Goal: Information Seeking & Learning: Check status

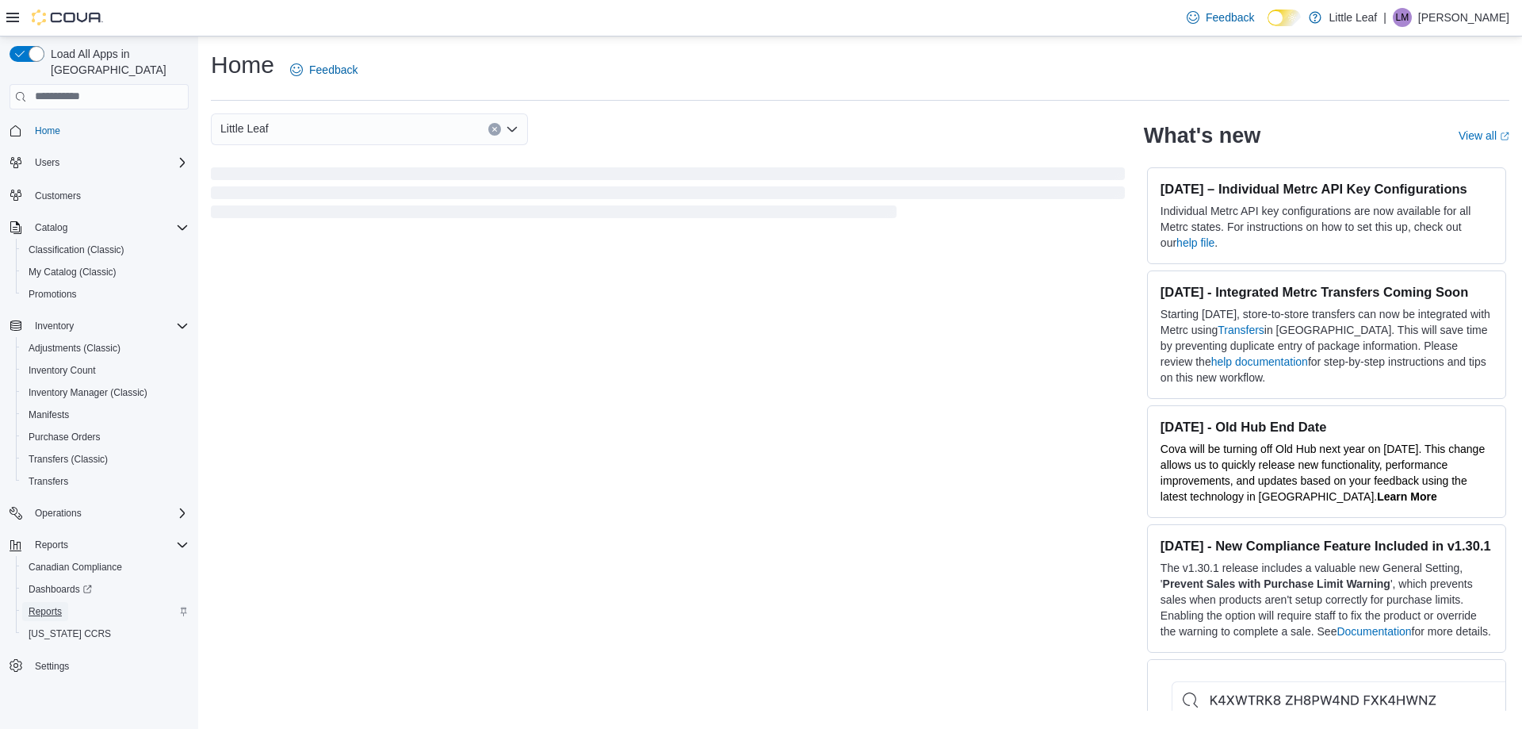
click at [40, 605] on span "Reports" at bounding box center [45, 611] width 33 height 13
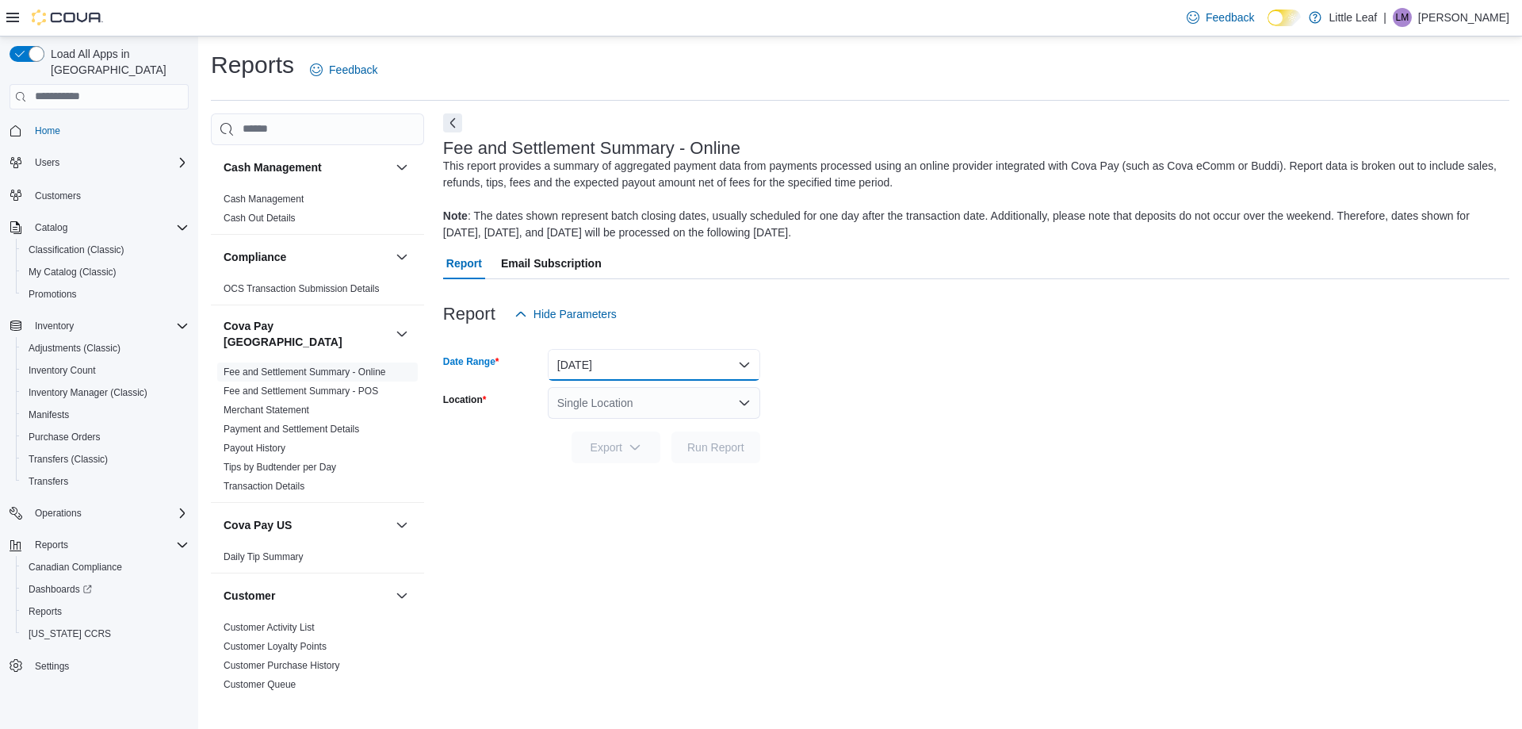
click at [643, 369] on button "[DATE]" at bounding box center [654, 365] width 212 height 32
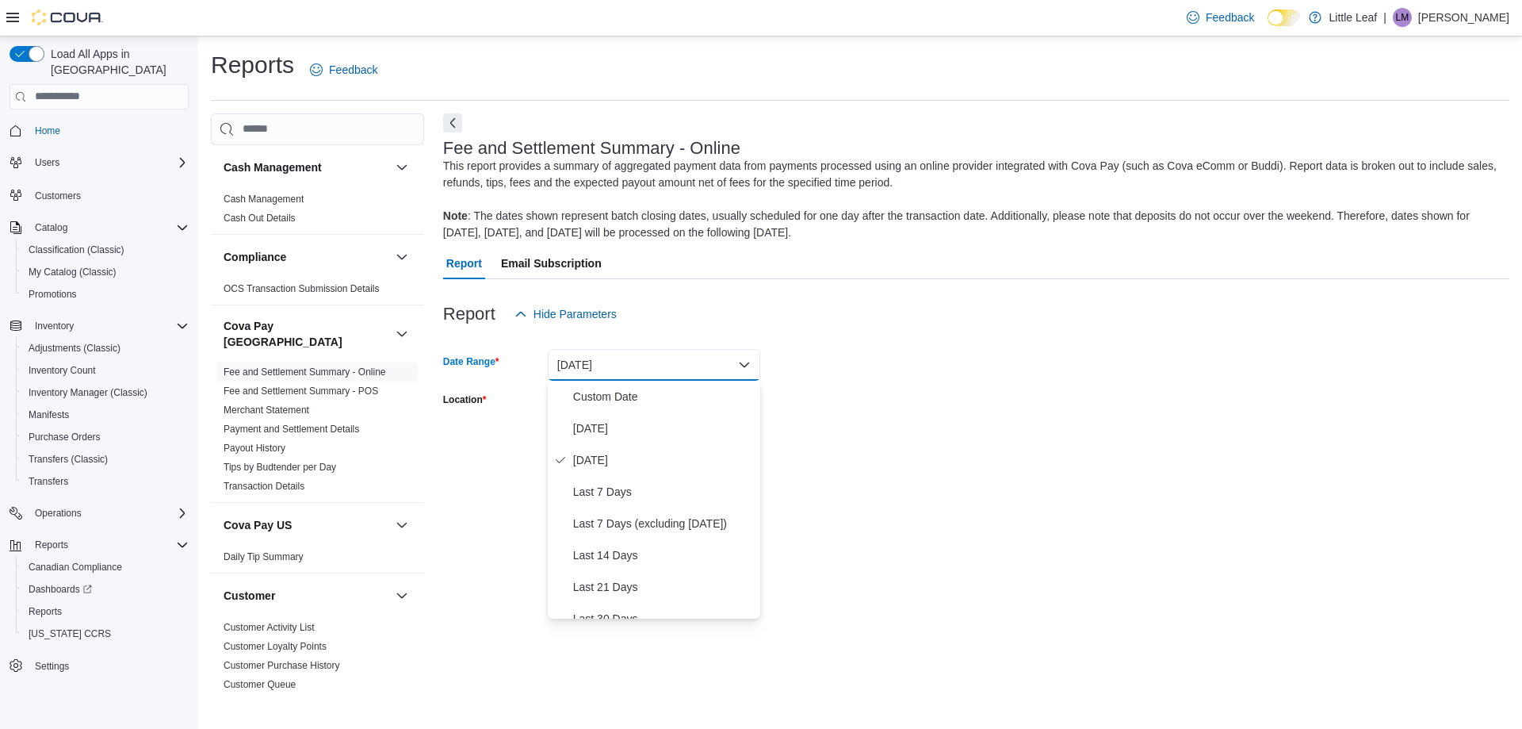
click at [461, 509] on div "Fee and Settlement Summary - Online This report provides a summary of aggregate…" at bounding box center [976, 402] width 1066 height 578
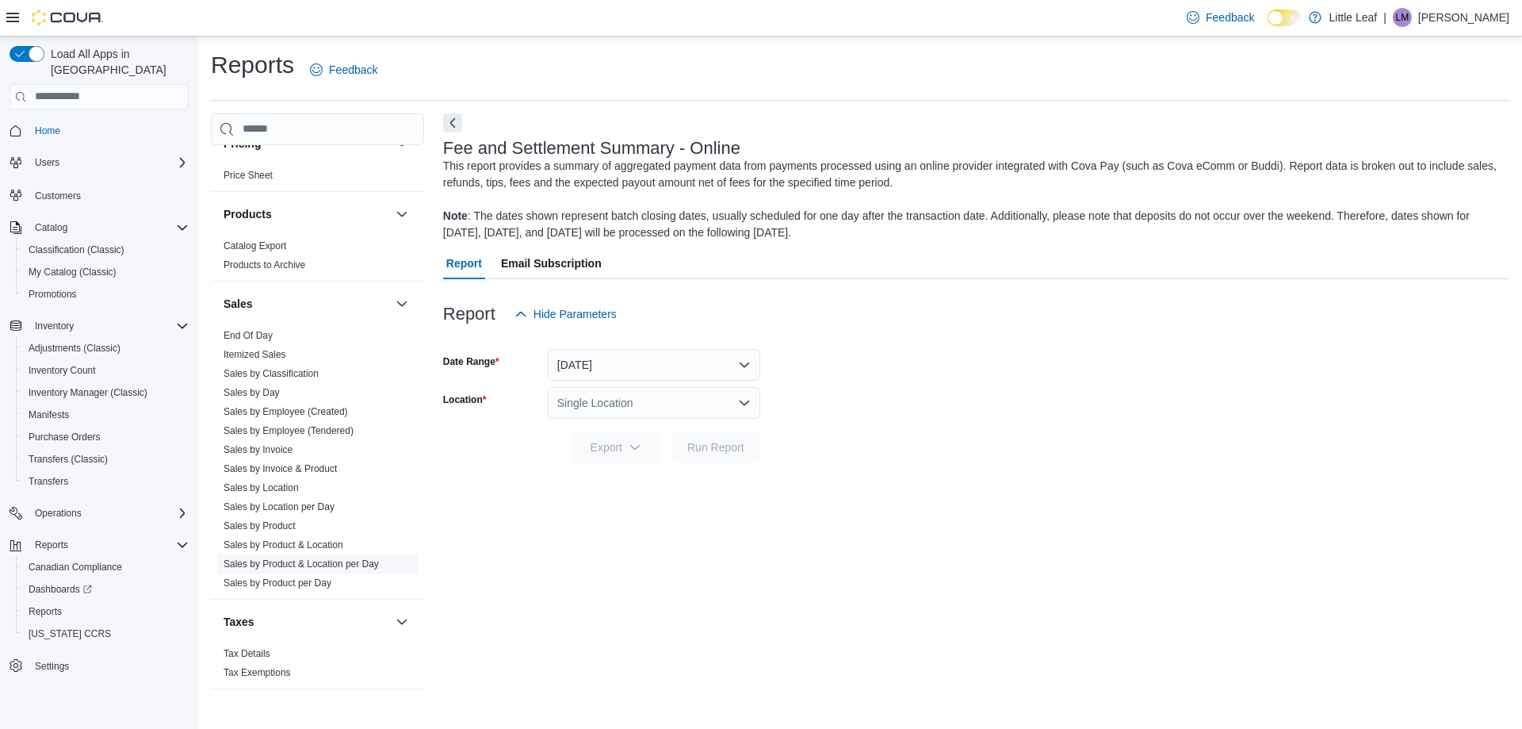
scroll to position [1238, 0]
click at [256, 329] on link "End Of Day" at bounding box center [248, 334] width 49 height 11
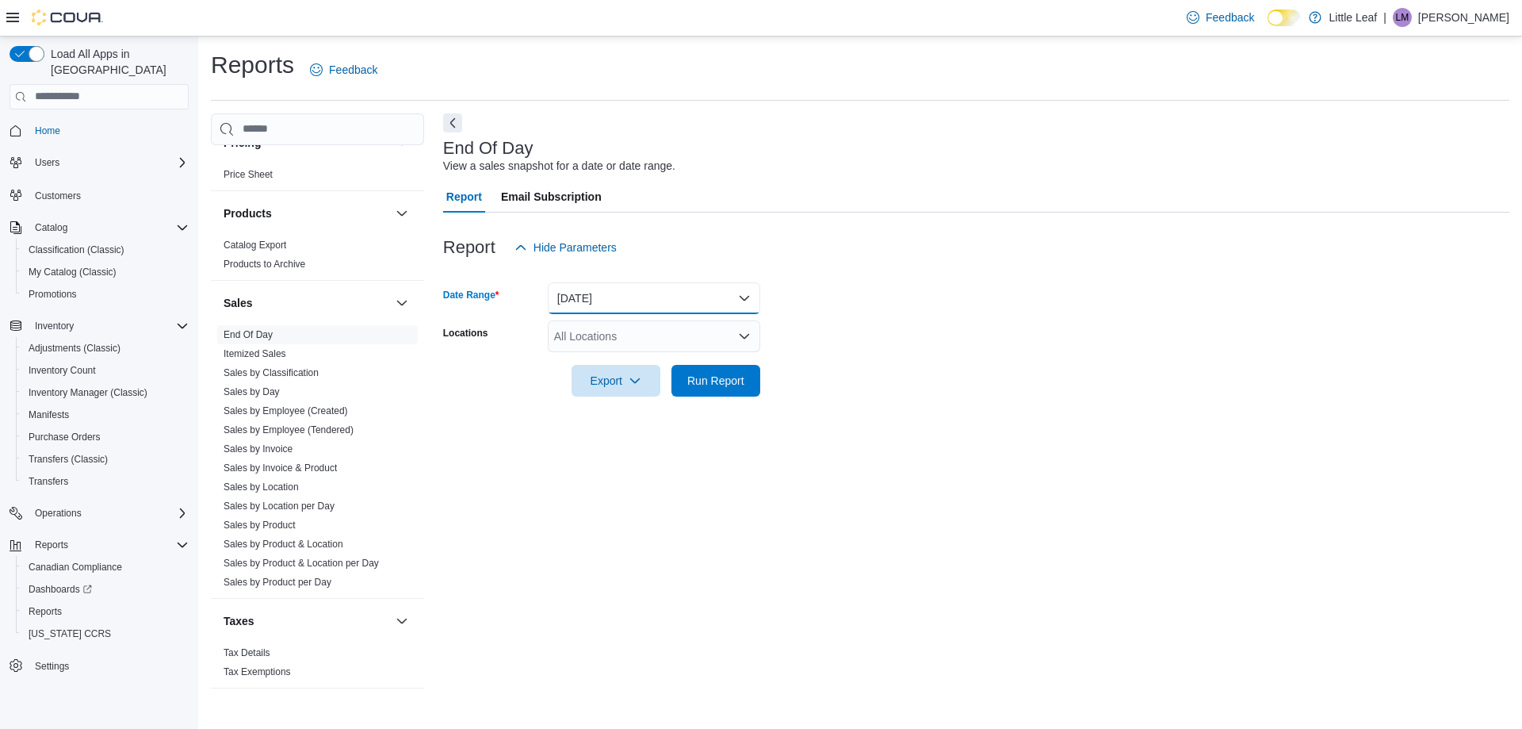
click at [587, 299] on button "[DATE]" at bounding box center [654, 298] width 212 height 32
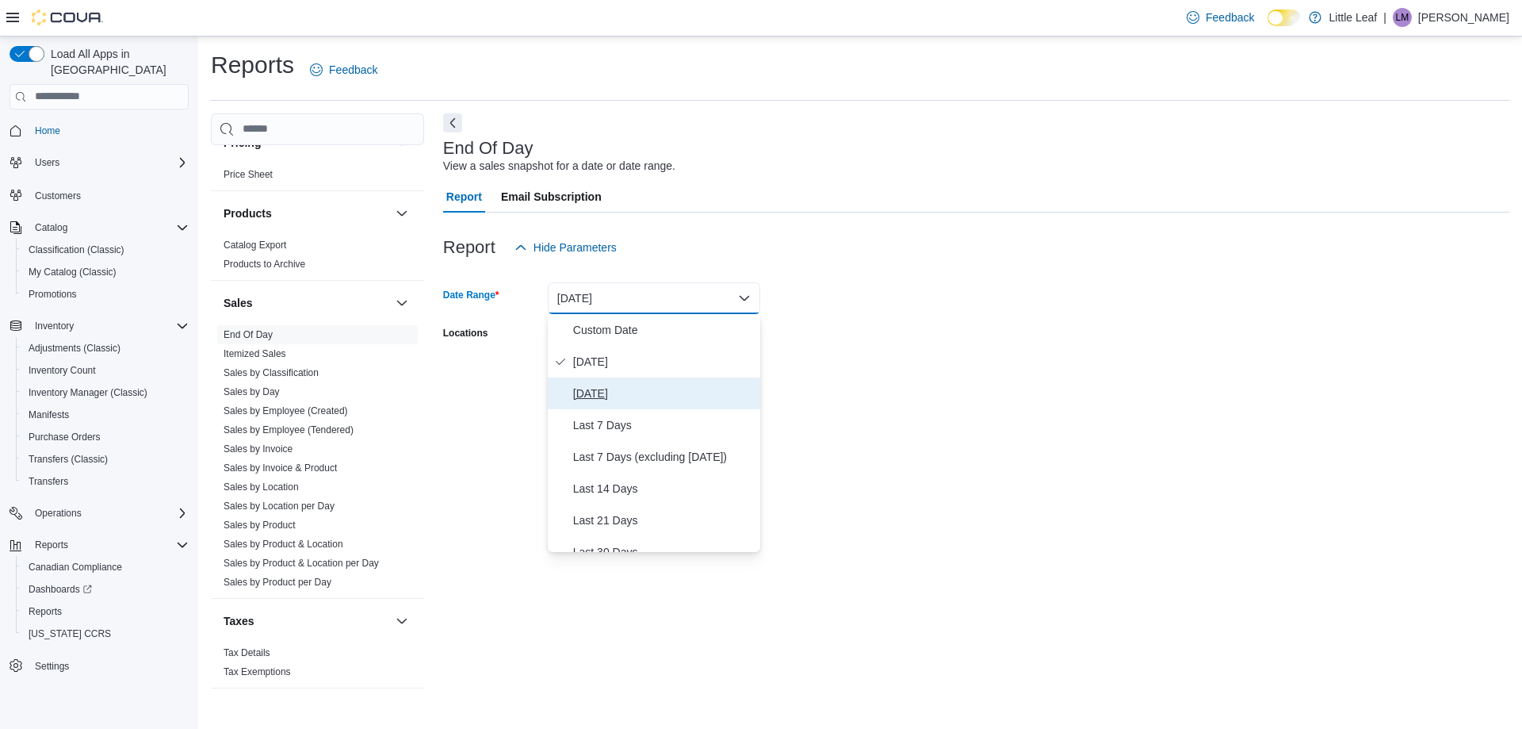
click at [616, 392] on span "[DATE]" at bounding box center [663, 393] width 181 height 19
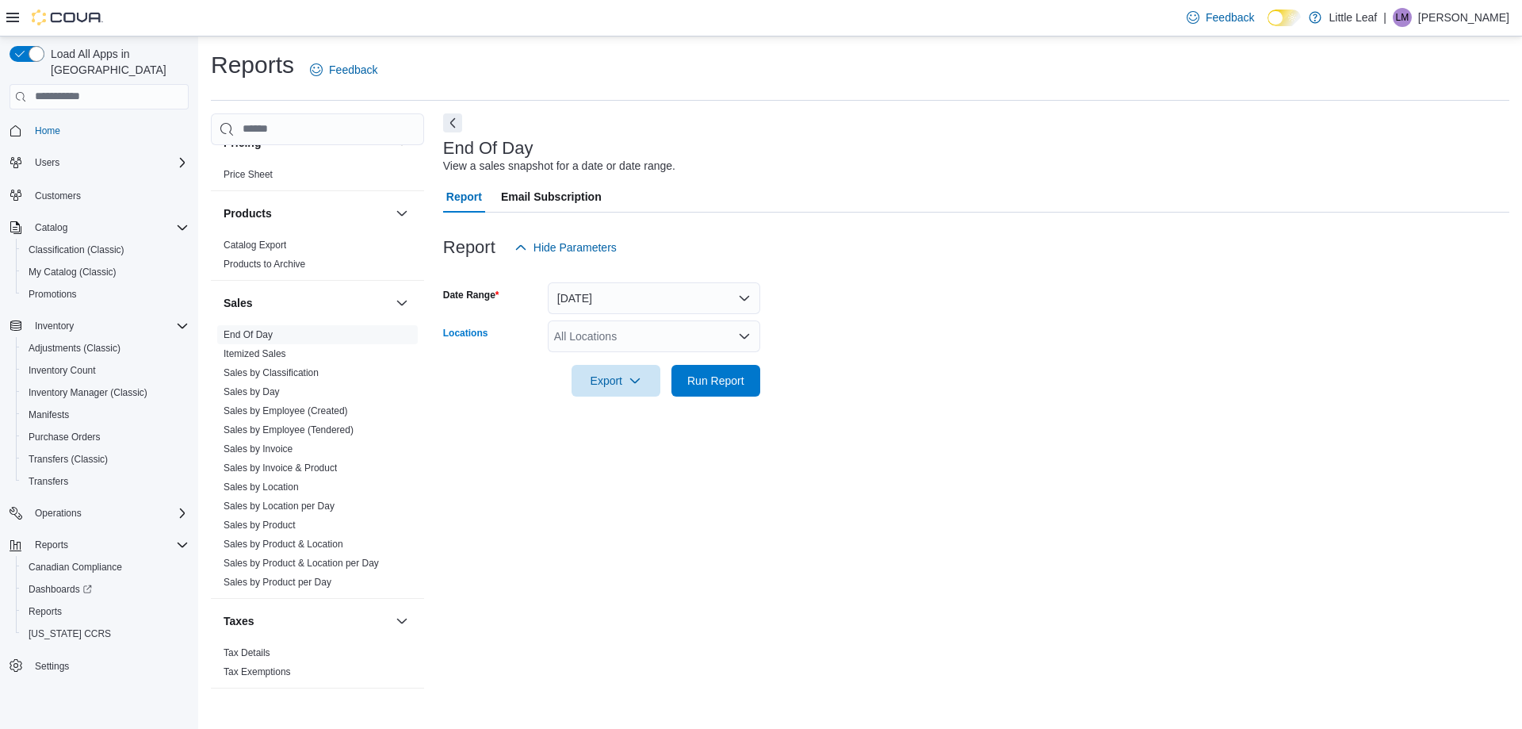
click at [630, 334] on div "All Locations" at bounding box center [654, 336] width 212 height 32
click at [655, 384] on span "[STREET_ADDRESS]" at bounding box center [636, 386] width 109 height 16
click at [651, 386] on button "Export" at bounding box center [616, 380] width 89 height 32
click at [640, 445] on span "Export to Pdf" at bounding box center [618, 444] width 71 height 13
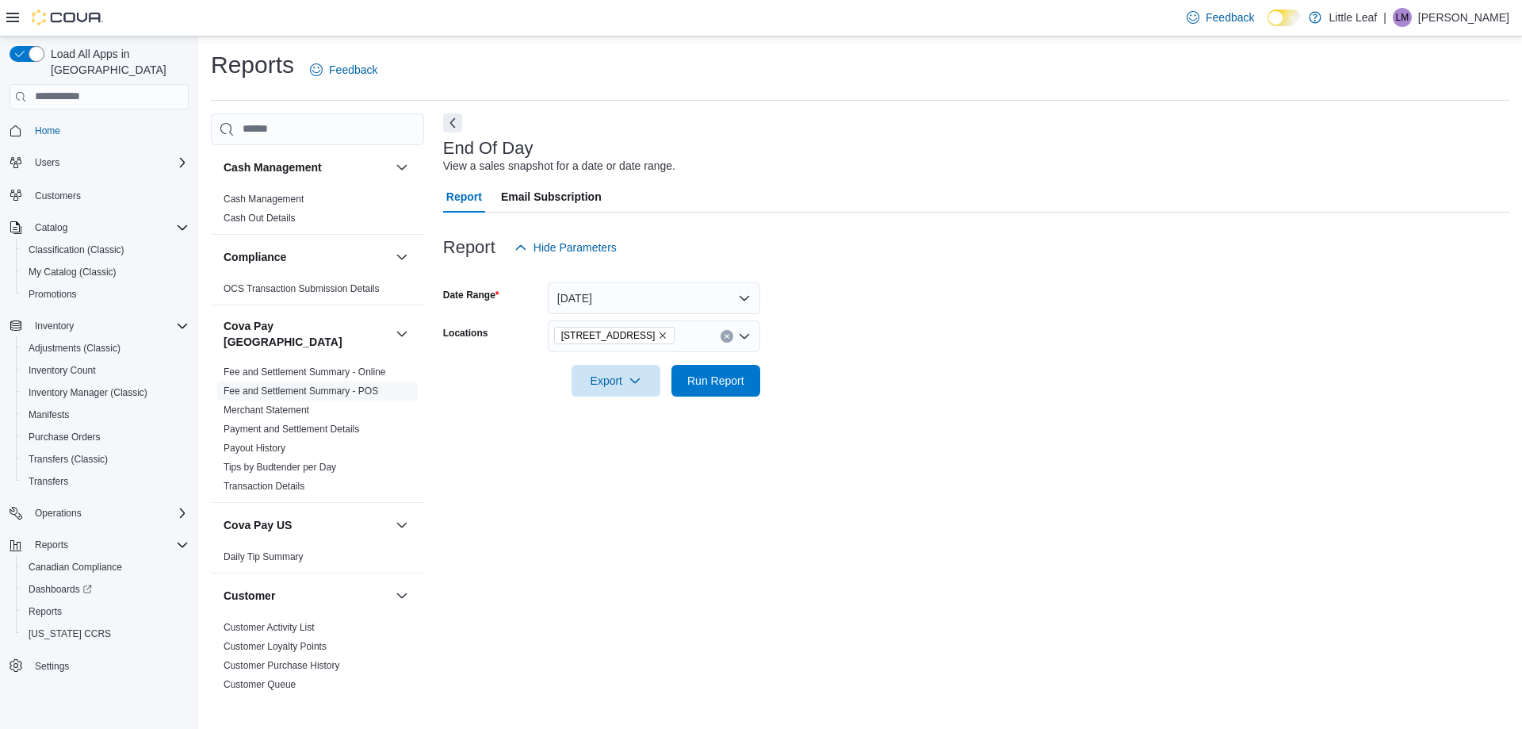
click at [335, 385] on link "Fee and Settlement Summary - POS" at bounding box center [301, 390] width 155 height 11
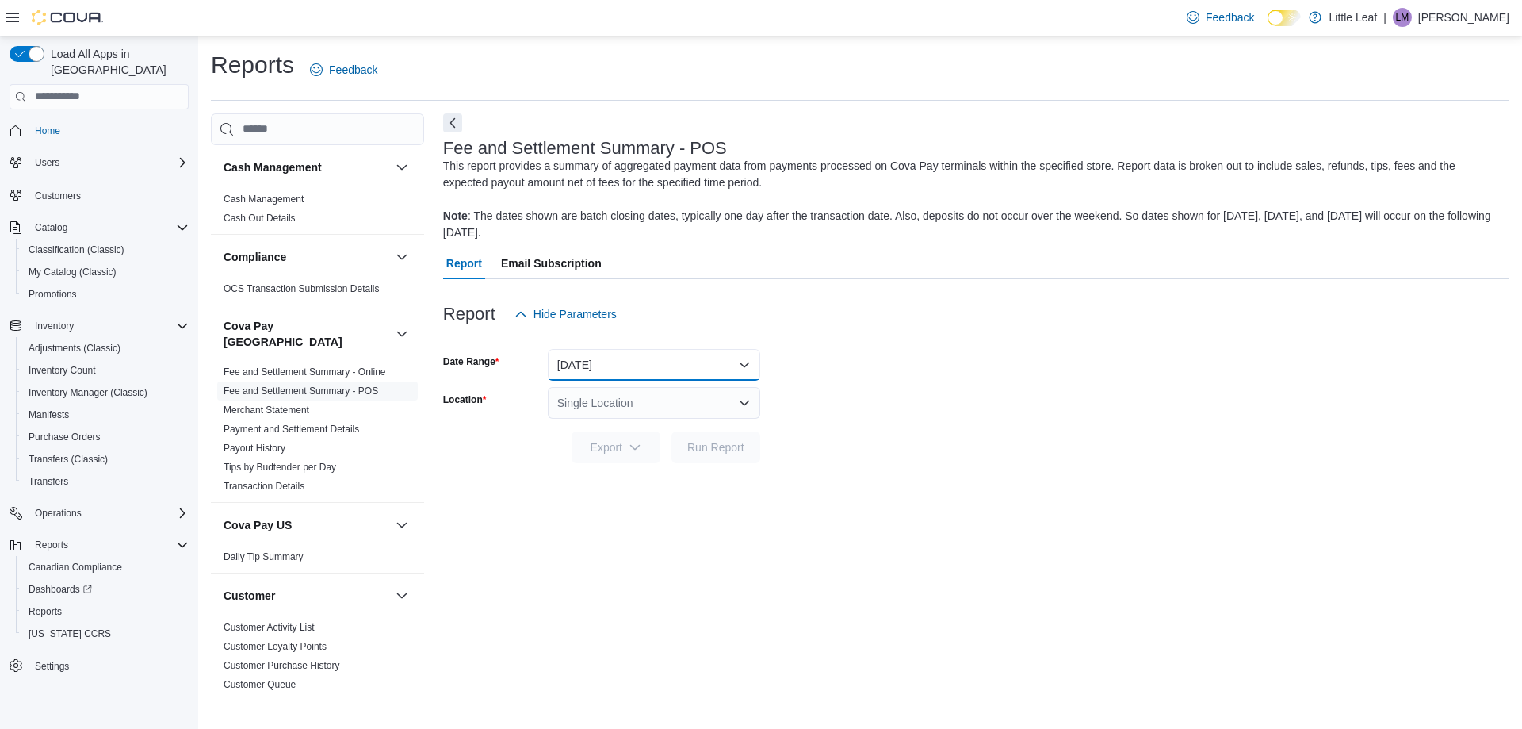
click at [620, 368] on button "[DATE]" at bounding box center [654, 365] width 212 height 32
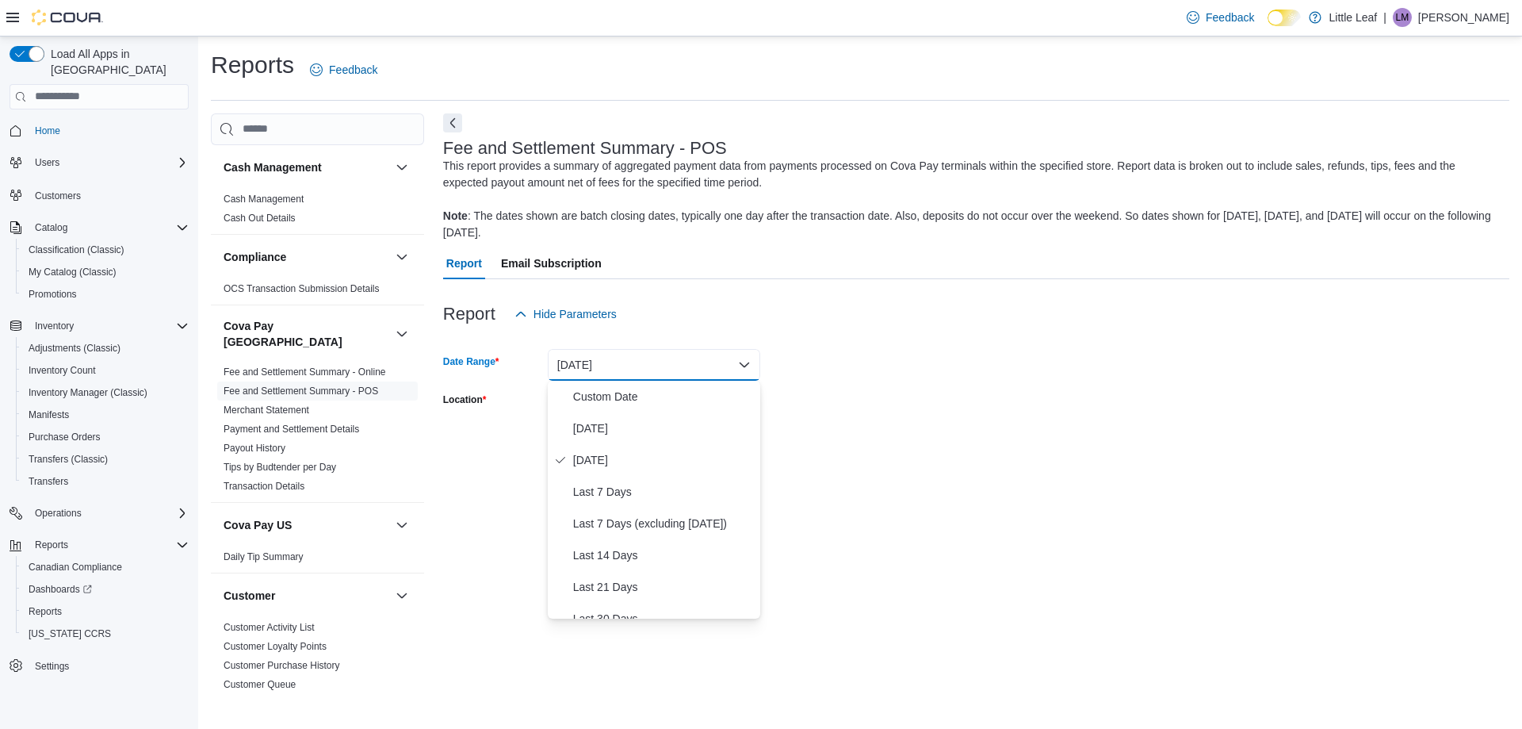
click at [622, 372] on button "[DATE]" at bounding box center [654, 365] width 212 height 32
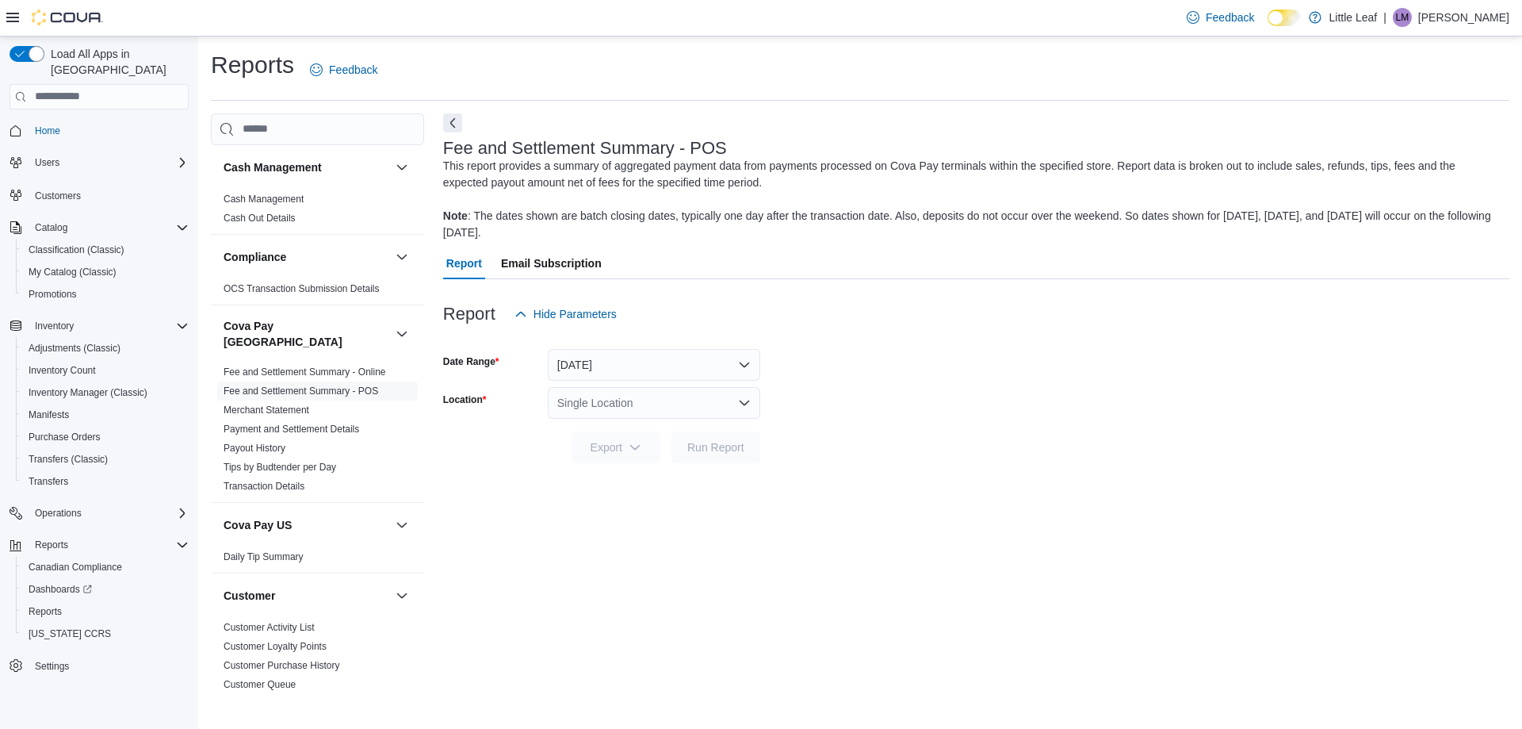
click at [636, 404] on div "Single Location" at bounding box center [654, 403] width 212 height 32
click at [661, 456] on span "[STREET_ADDRESS]" at bounding box center [655, 453] width 109 height 16
click at [716, 453] on span "Run Report" at bounding box center [715, 446] width 57 height 16
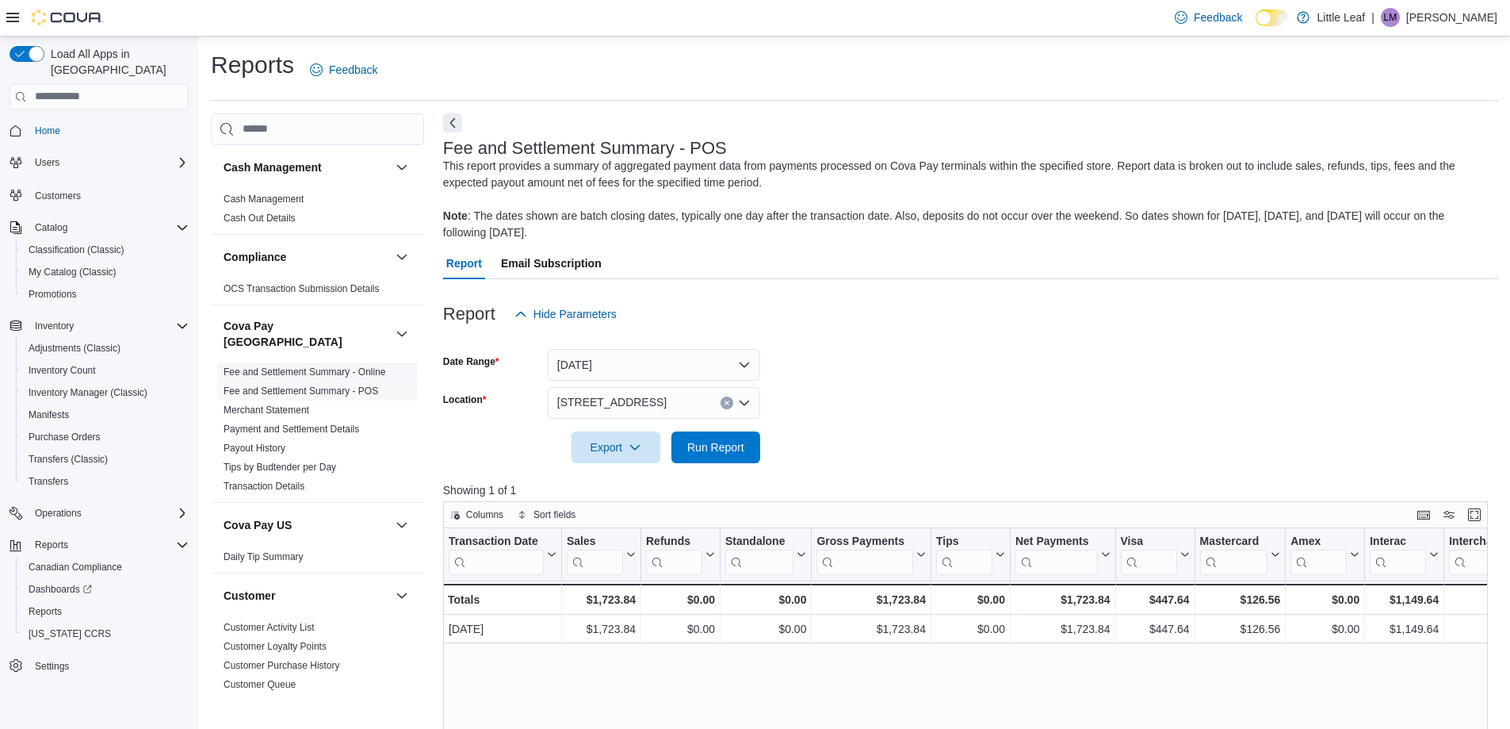
click at [321, 366] on link "Fee and Settlement Summary - Online" at bounding box center [305, 371] width 163 height 11
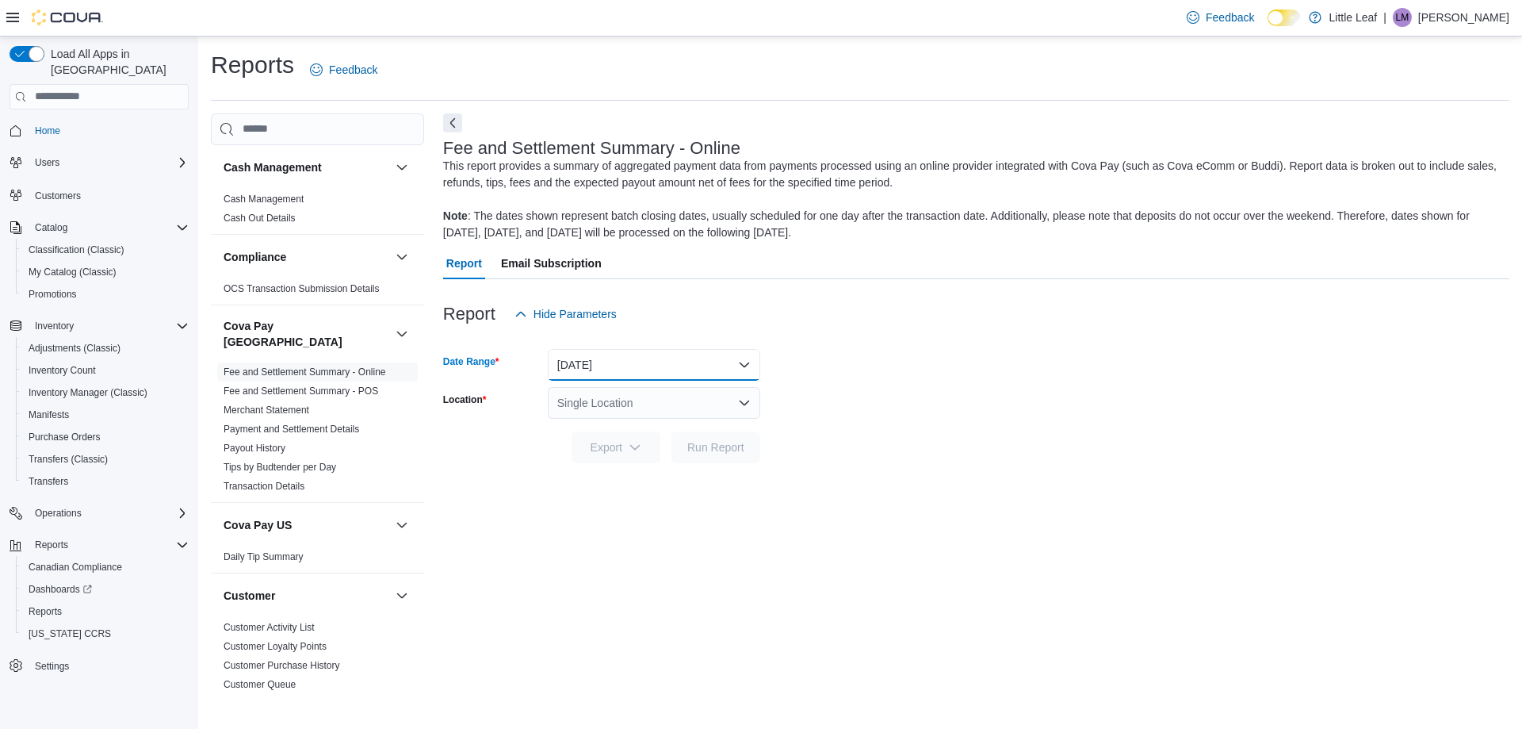
click at [683, 372] on button "[DATE]" at bounding box center [654, 365] width 212 height 32
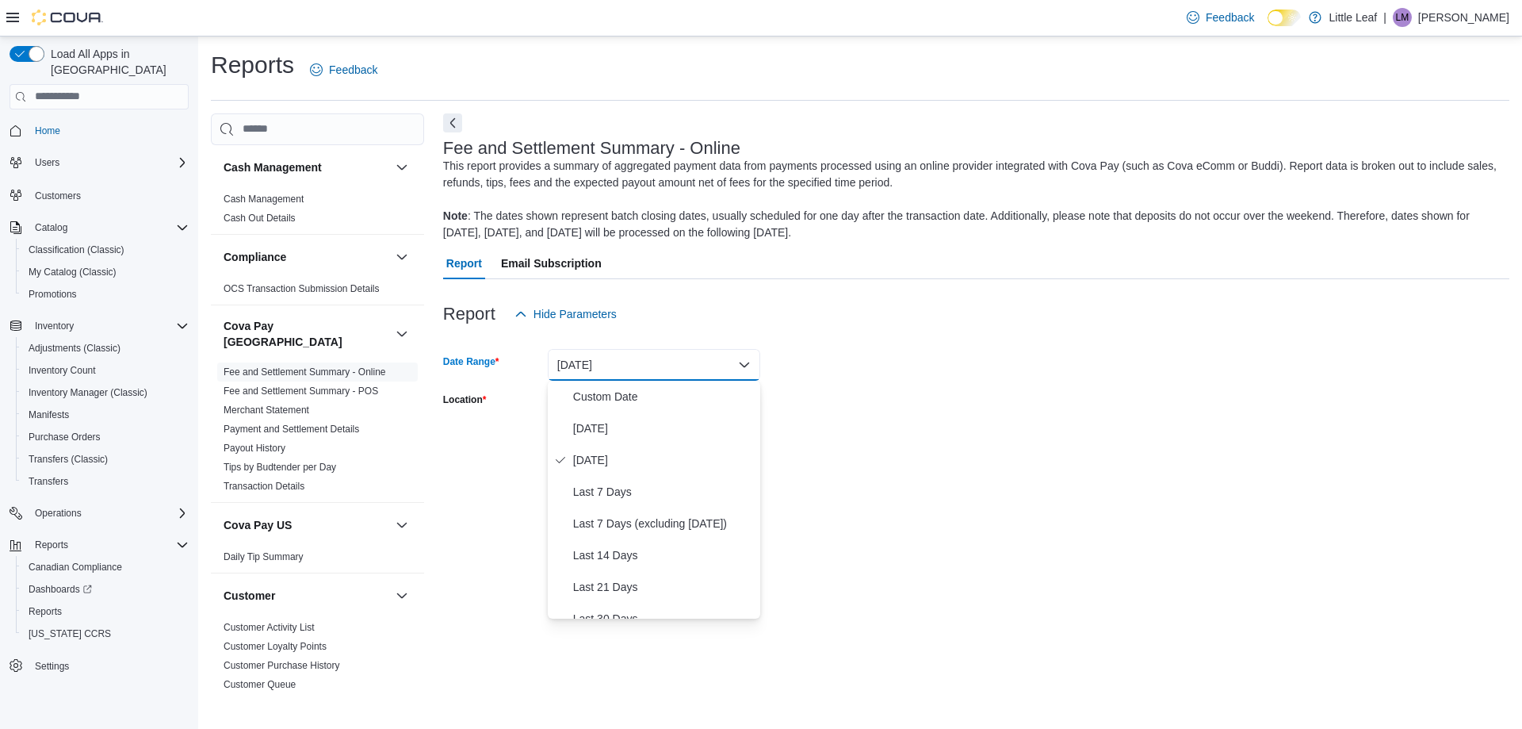
click at [683, 372] on button "[DATE]" at bounding box center [654, 365] width 212 height 32
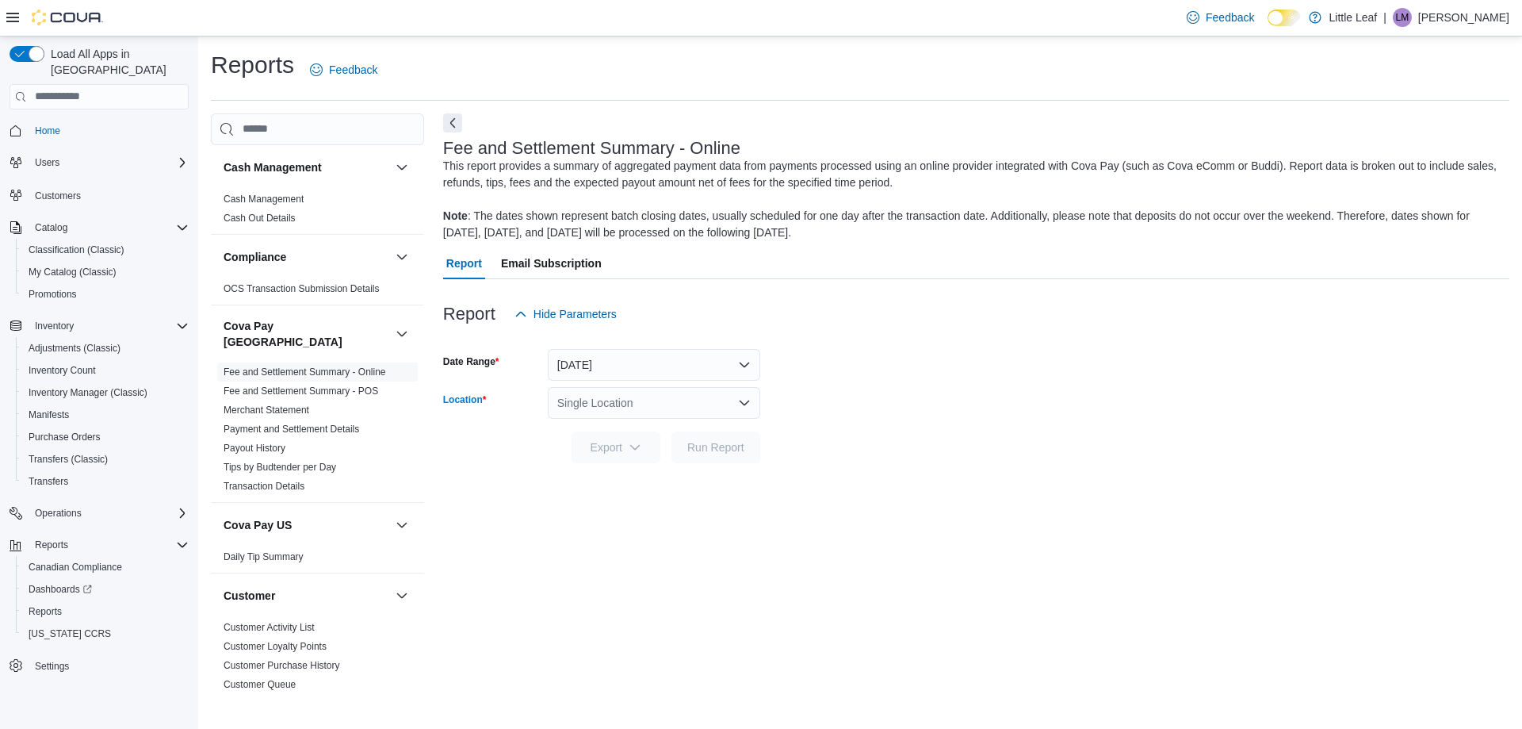
click at [672, 399] on div "Single Location" at bounding box center [654, 403] width 212 height 32
click at [691, 451] on span "[STREET_ADDRESS]" at bounding box center [655, 453] width 109 height 16
click at [710, 454] on span "Run Report" at bounding box center [716, 447] width 70 height 32
